Goal: Navigation & Orientation: Find specific page/section

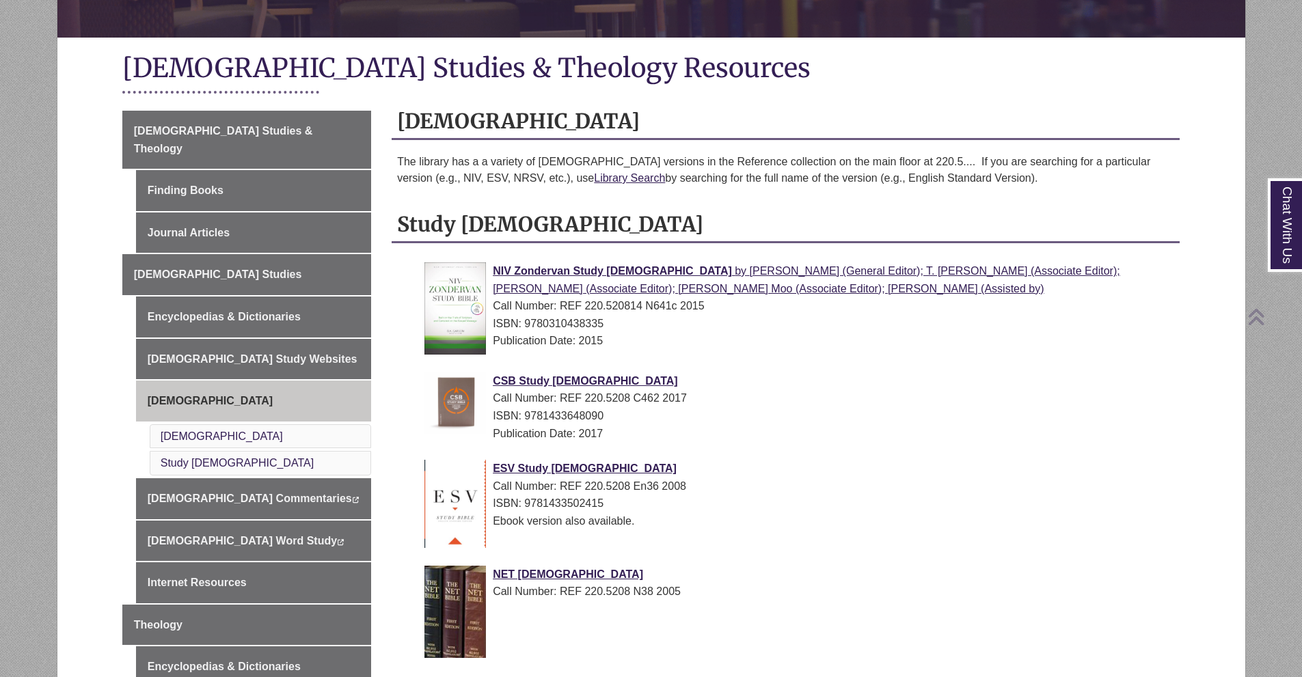
scroll to position [273, 0]
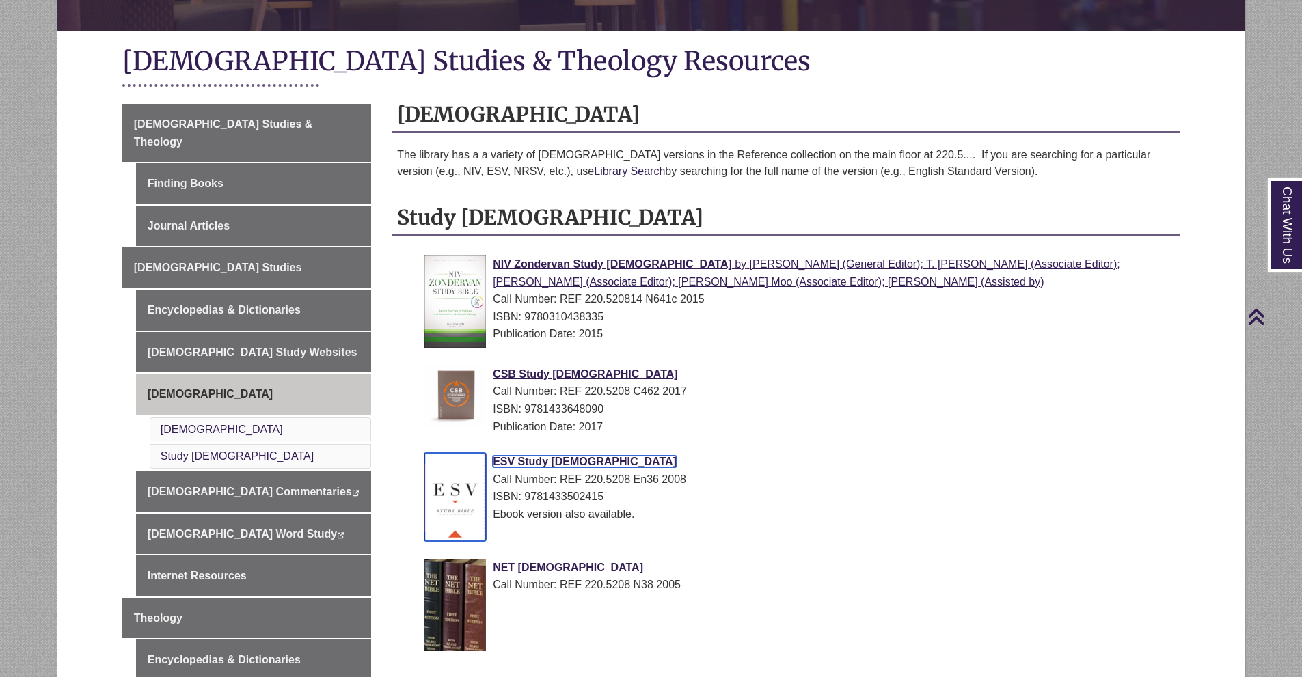
click at [540, 461] on span "ESV Study Bible" at bounding box center [585, 462] width 184 height 12
